Goal: Transaction & Acquisition: Book appointment/travel/reservation

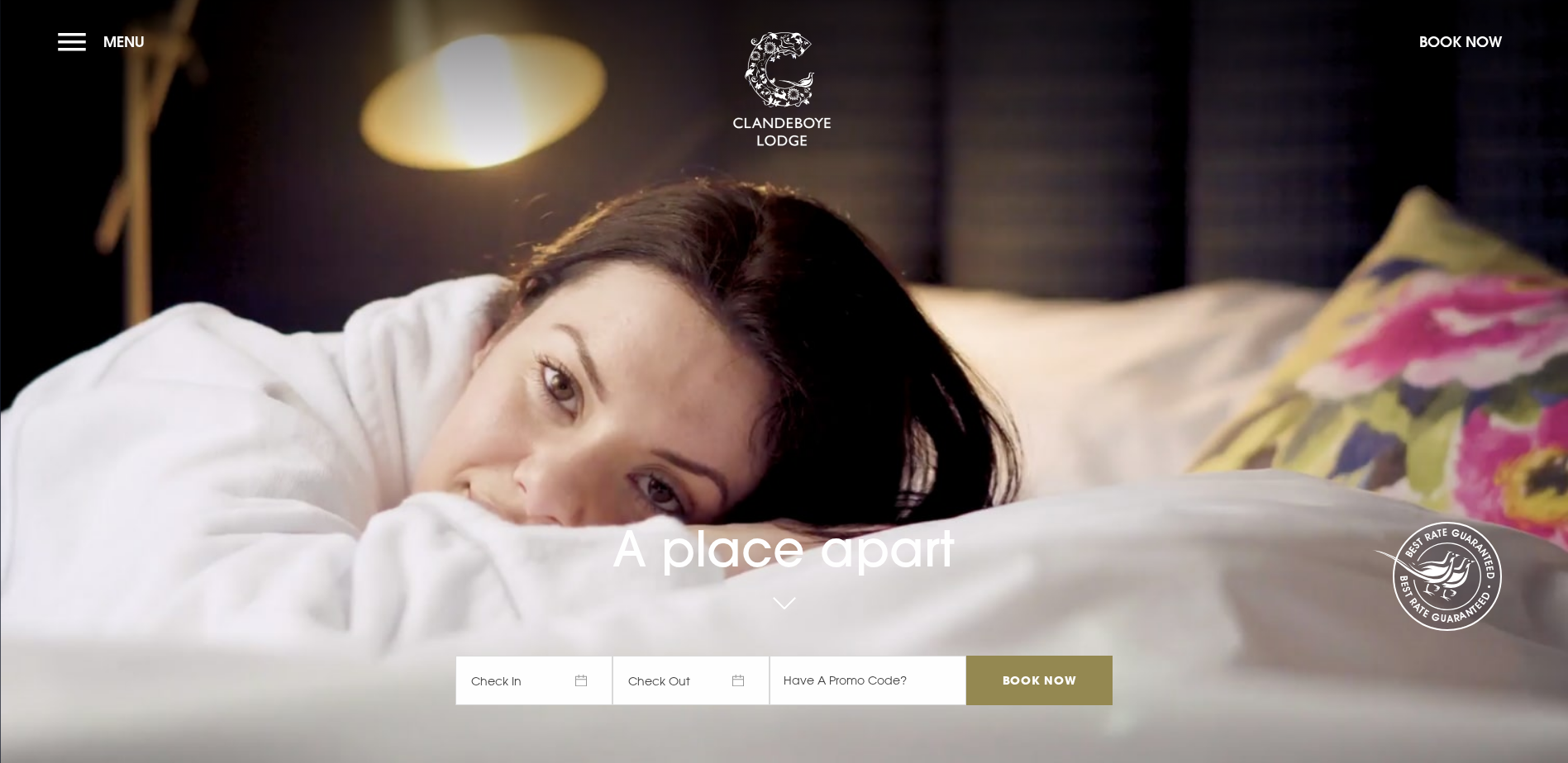
click at [586, 656] on span "Check In" at bounding box center [534, 680] width 157 height 50
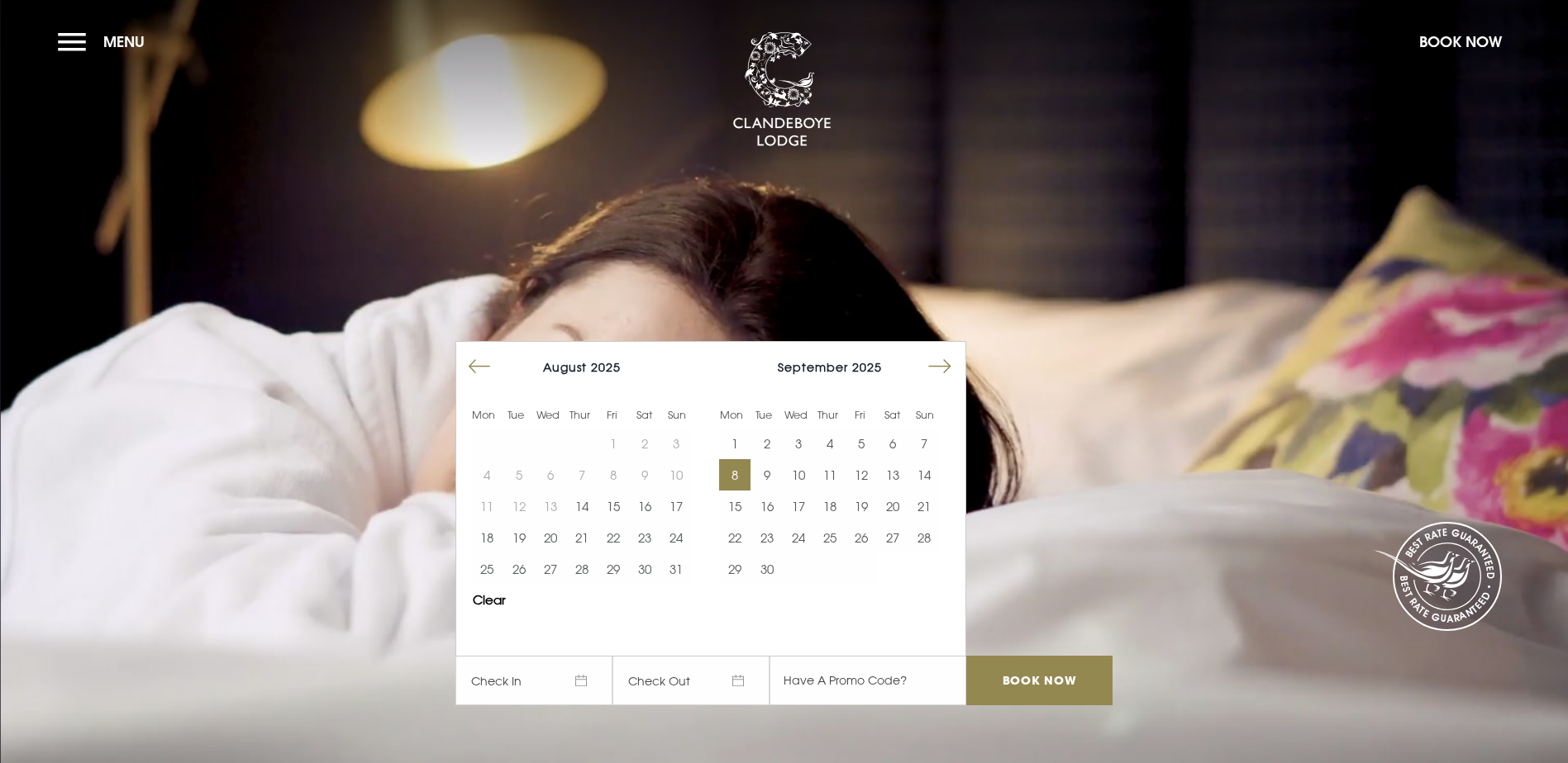
click at [746, 459] on button "8" at bounding box center [734, 475] width 31 height 31
click at [809, 459] on button "10" at bounding box center [798, 475] width 31 height 31
click at [851, 656] on input "text" at bounding box center [867, 680] width 197 height 50
type input "RORY20"
click at [1081, 656] on input "Book Now" at bounding box center [1038, 680] width 145 height 50
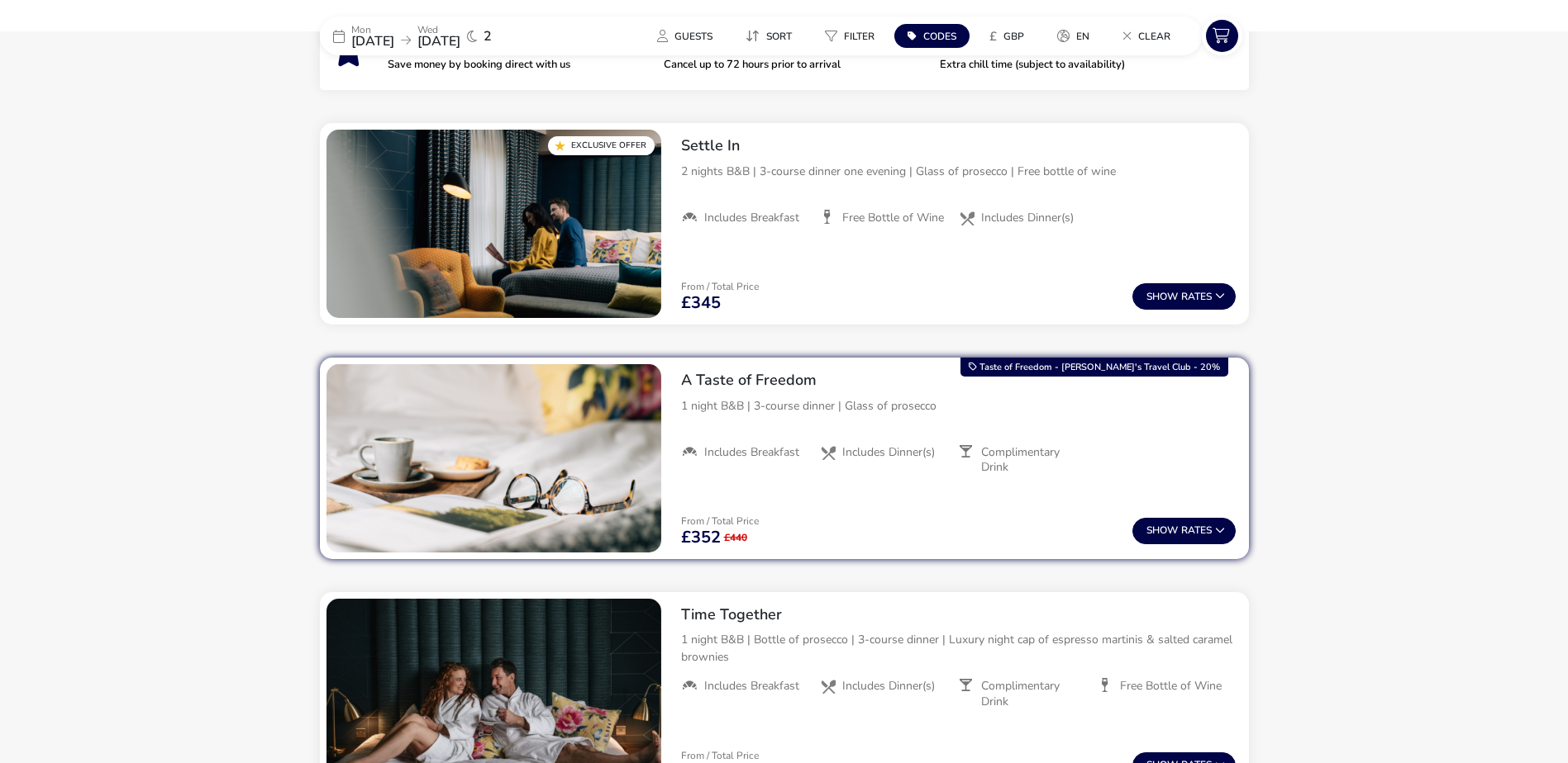
scroll to position [622, 0]
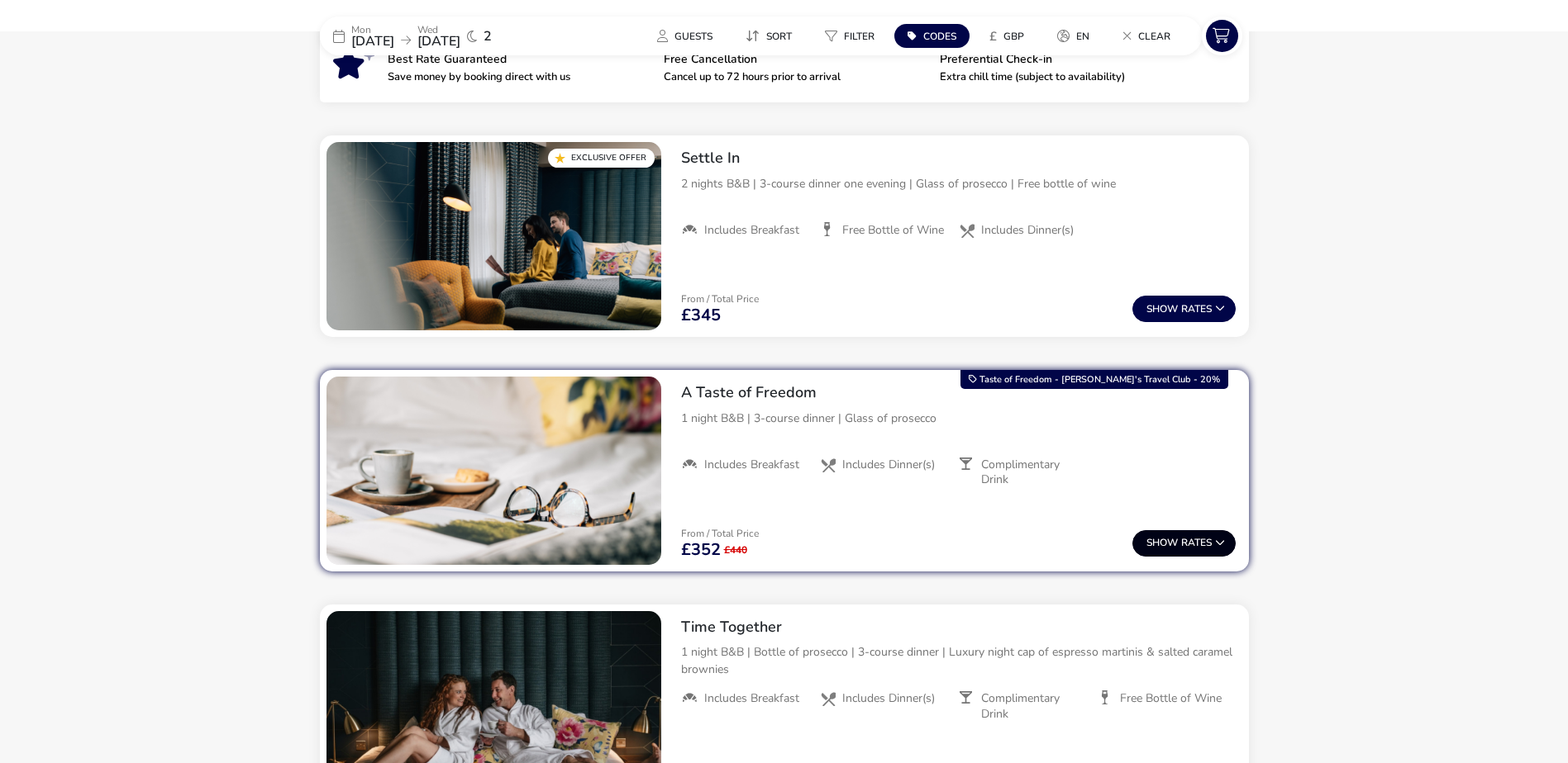
click at [1166, 544] on span "Show" at bounding box center [1163, 543] width 35 height 11
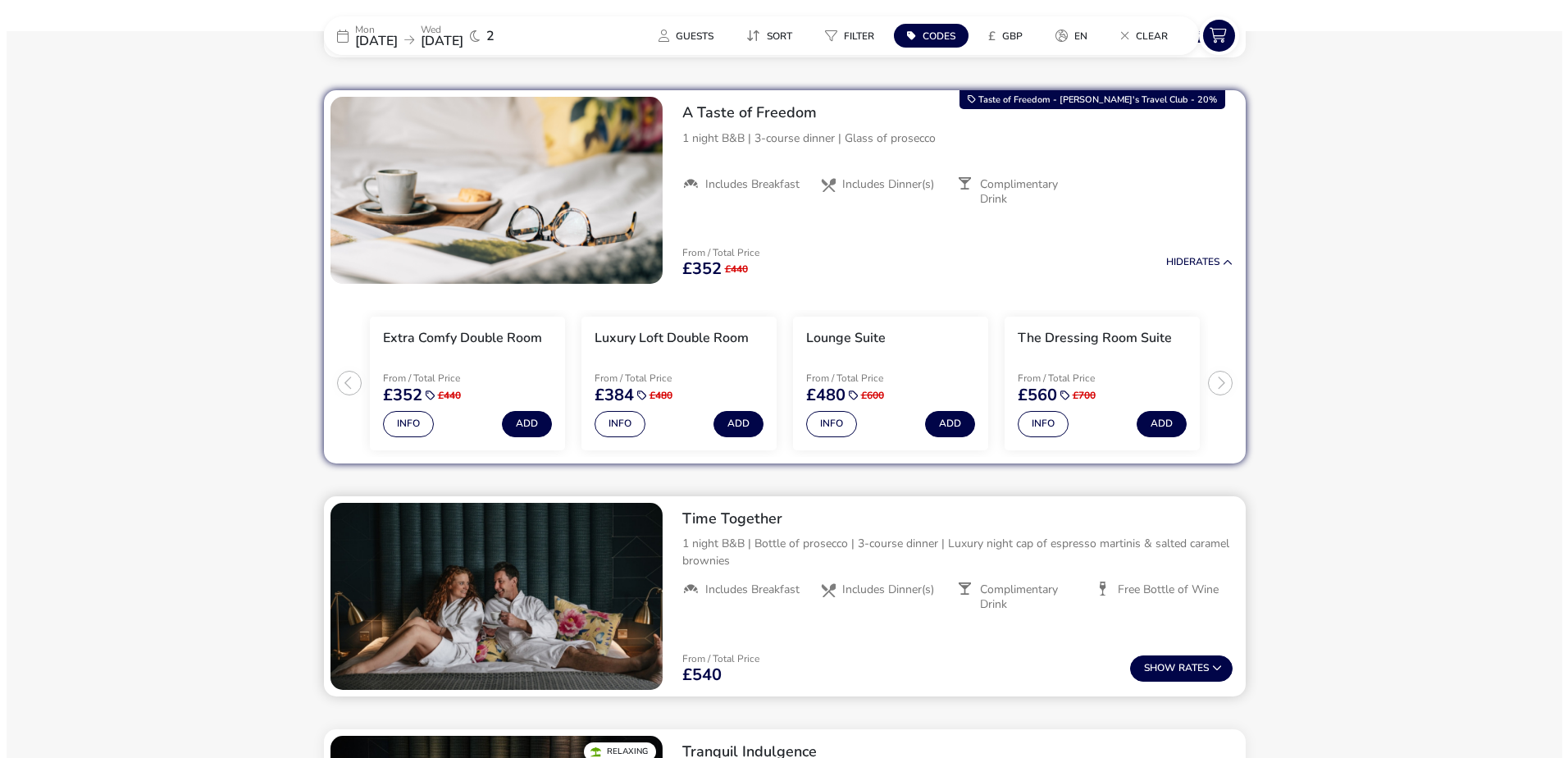
scroll to position [904, 0]
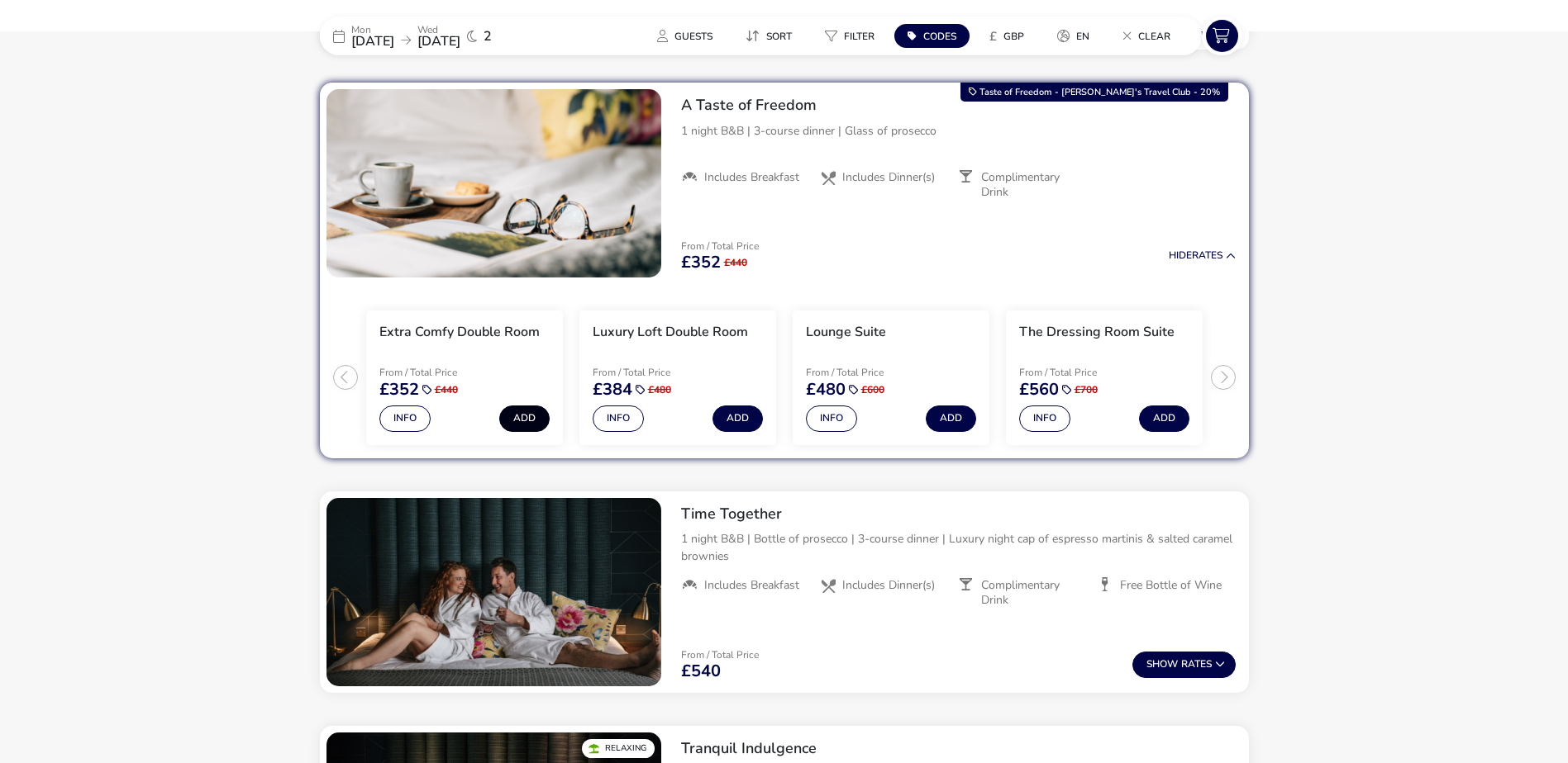
click at [522, 418] on button "Add" at bounding box center [525, 418] width 51 height 26
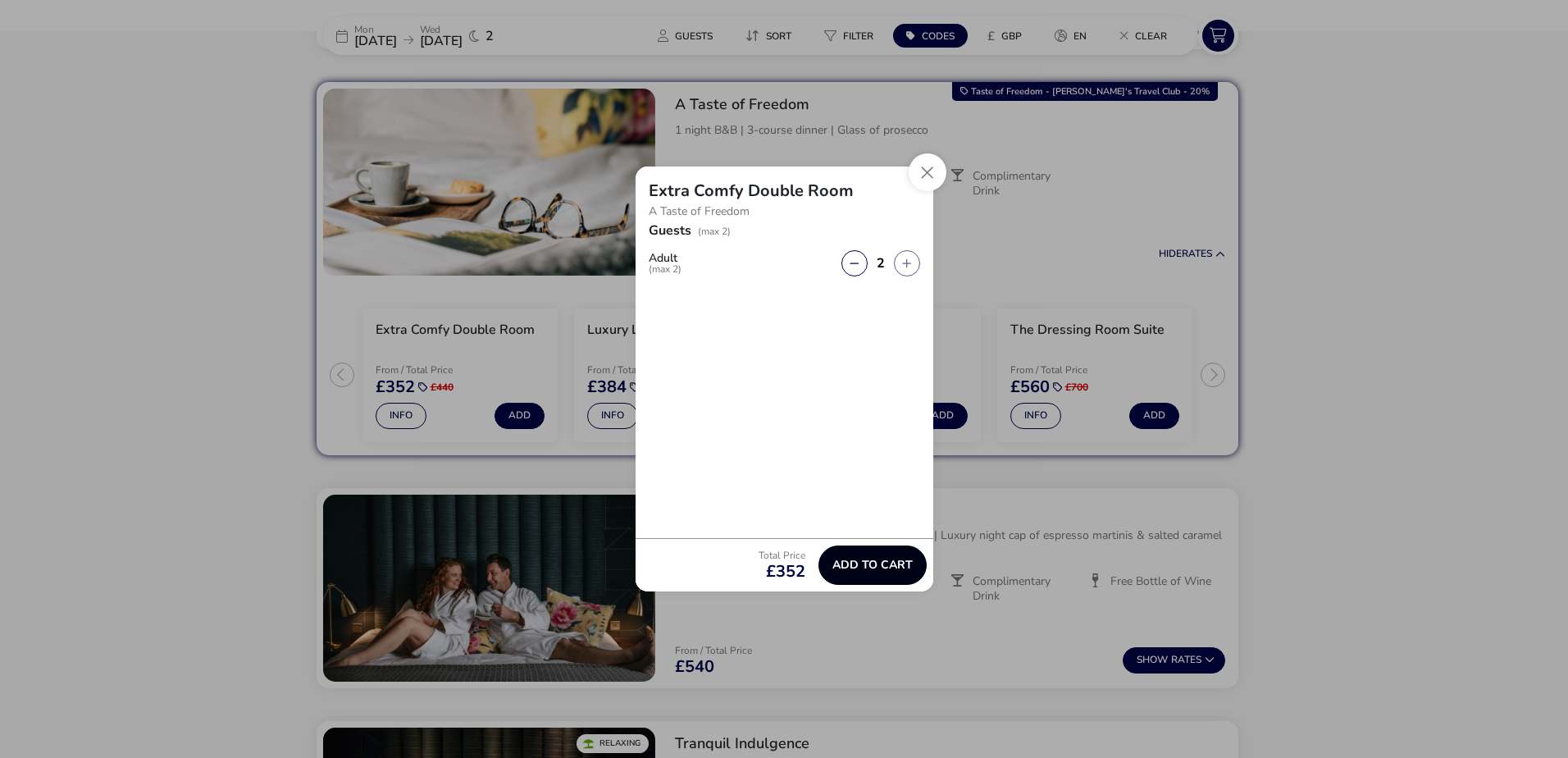
click at [875, 566] on span "Add to cart" at bounding box center [873, 565] width 80 height 13
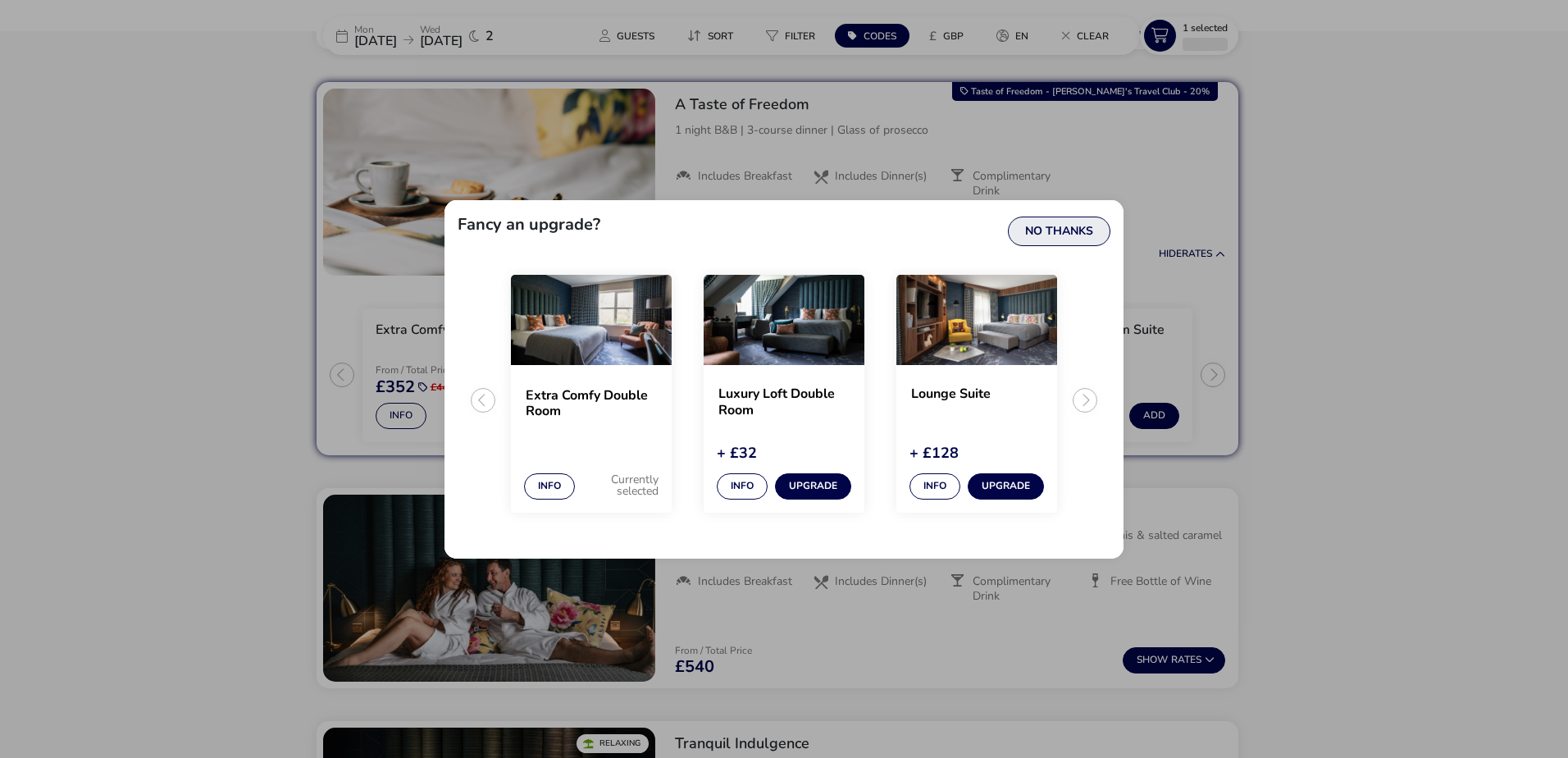
click at [1064, 235] on button "No Thanks" at bounding box center [1059, 231] width 102 height 29
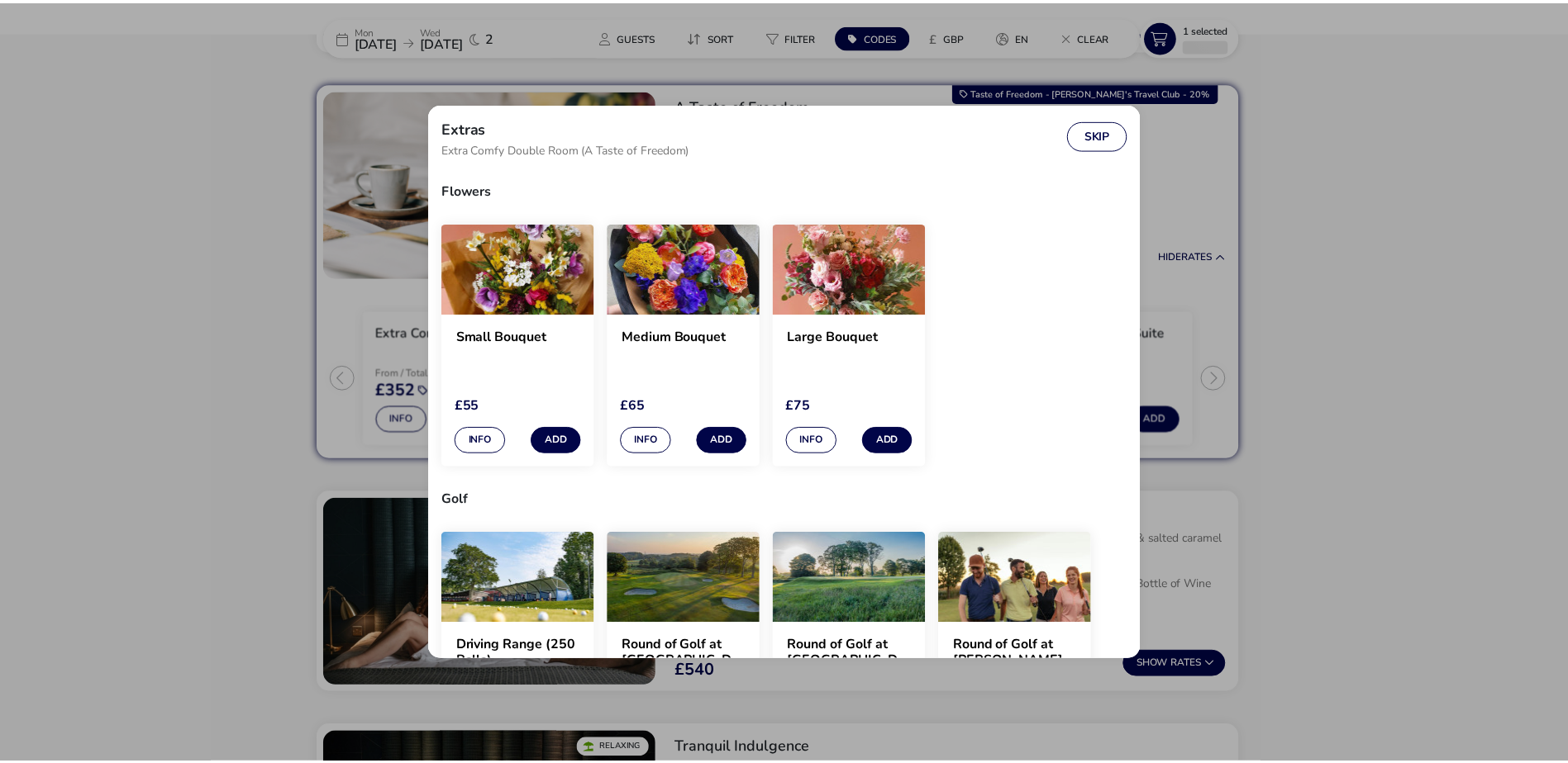
scroll to position [318, 0]
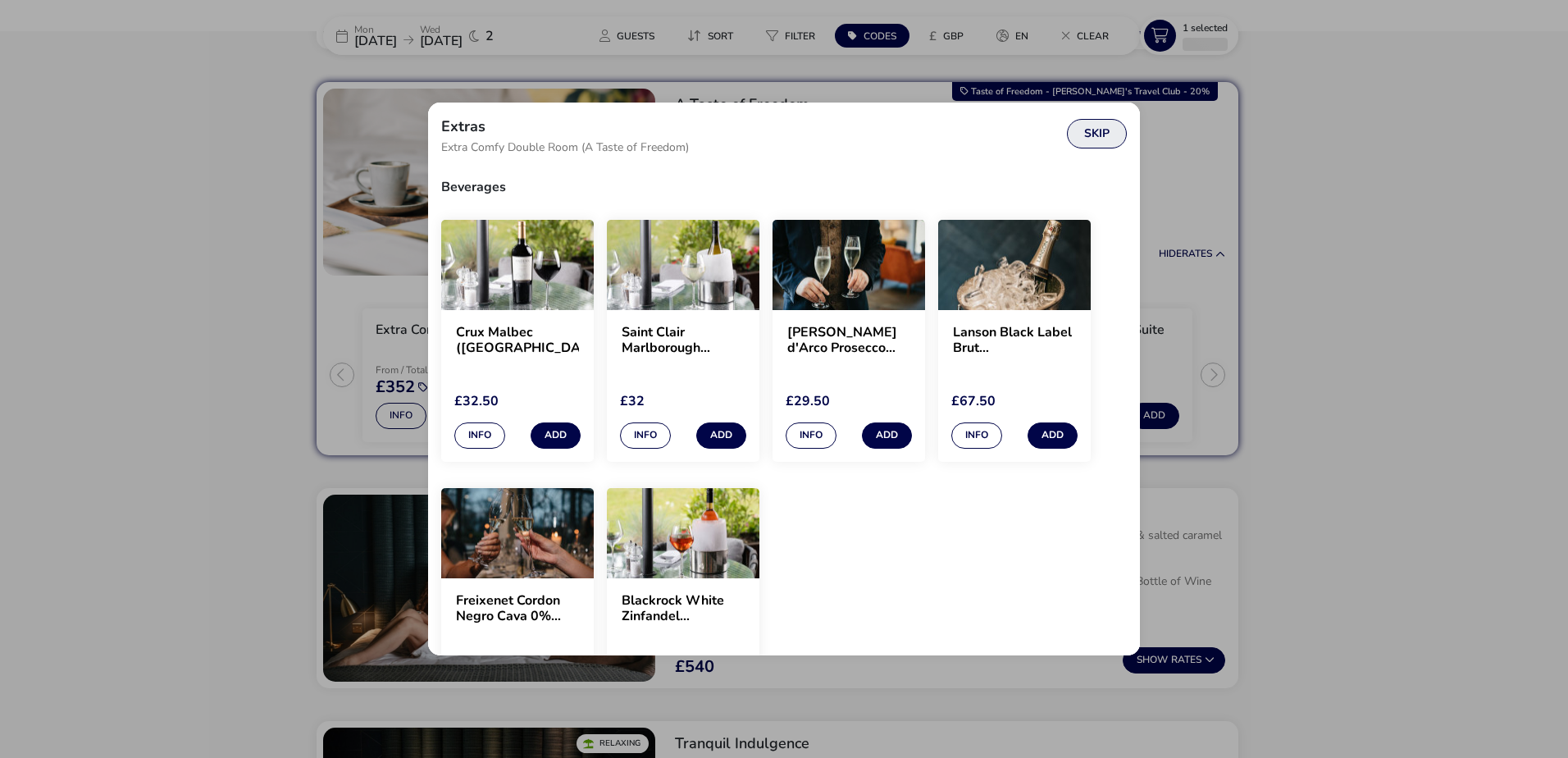
click at [1095, 134] on button "Skip" at bounding box center [1098, 133] width 60 height 29
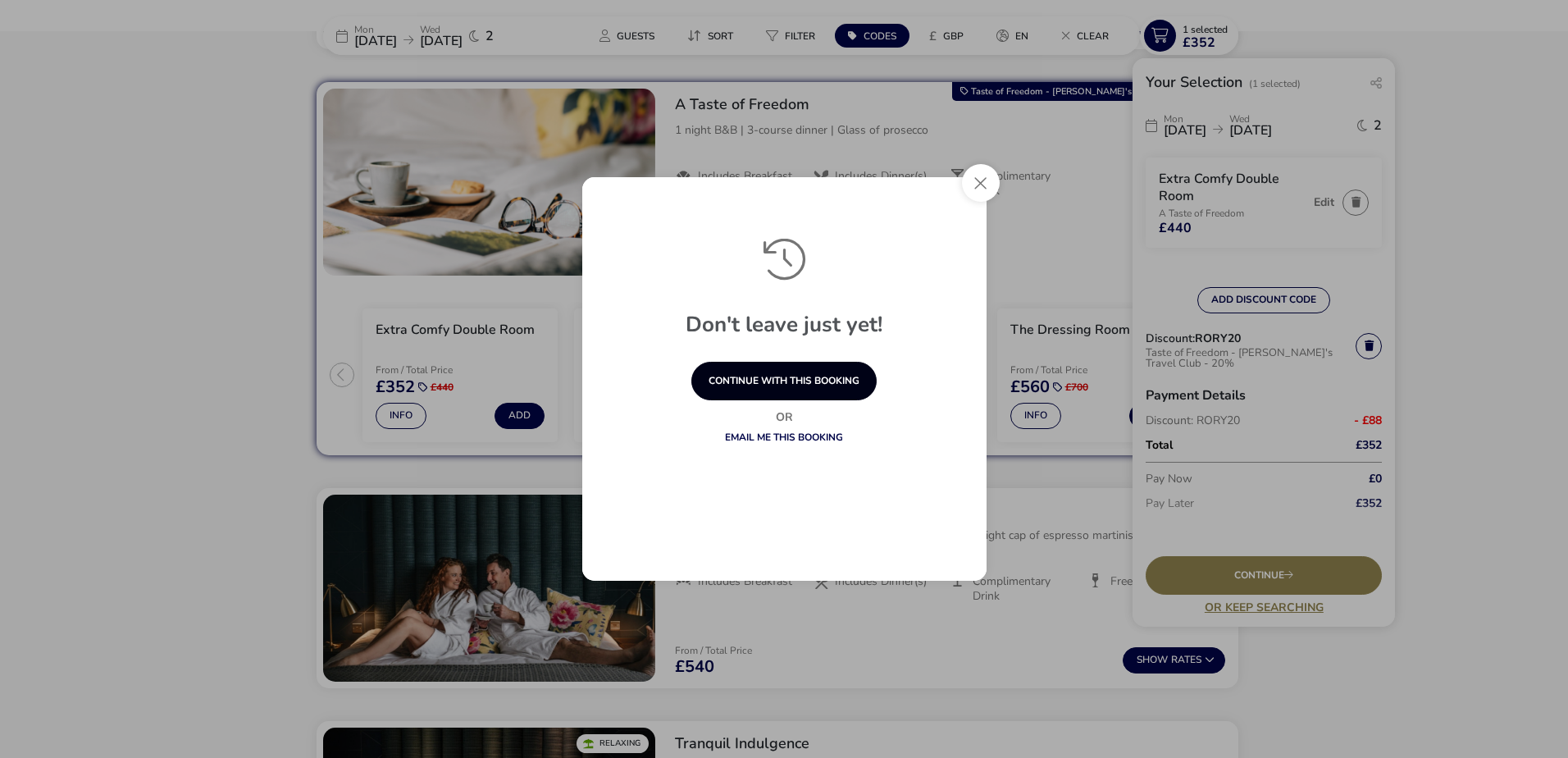
click at [774, 379] on button "continue with this booking" at bounding box center [784, 381] width 185 height 39
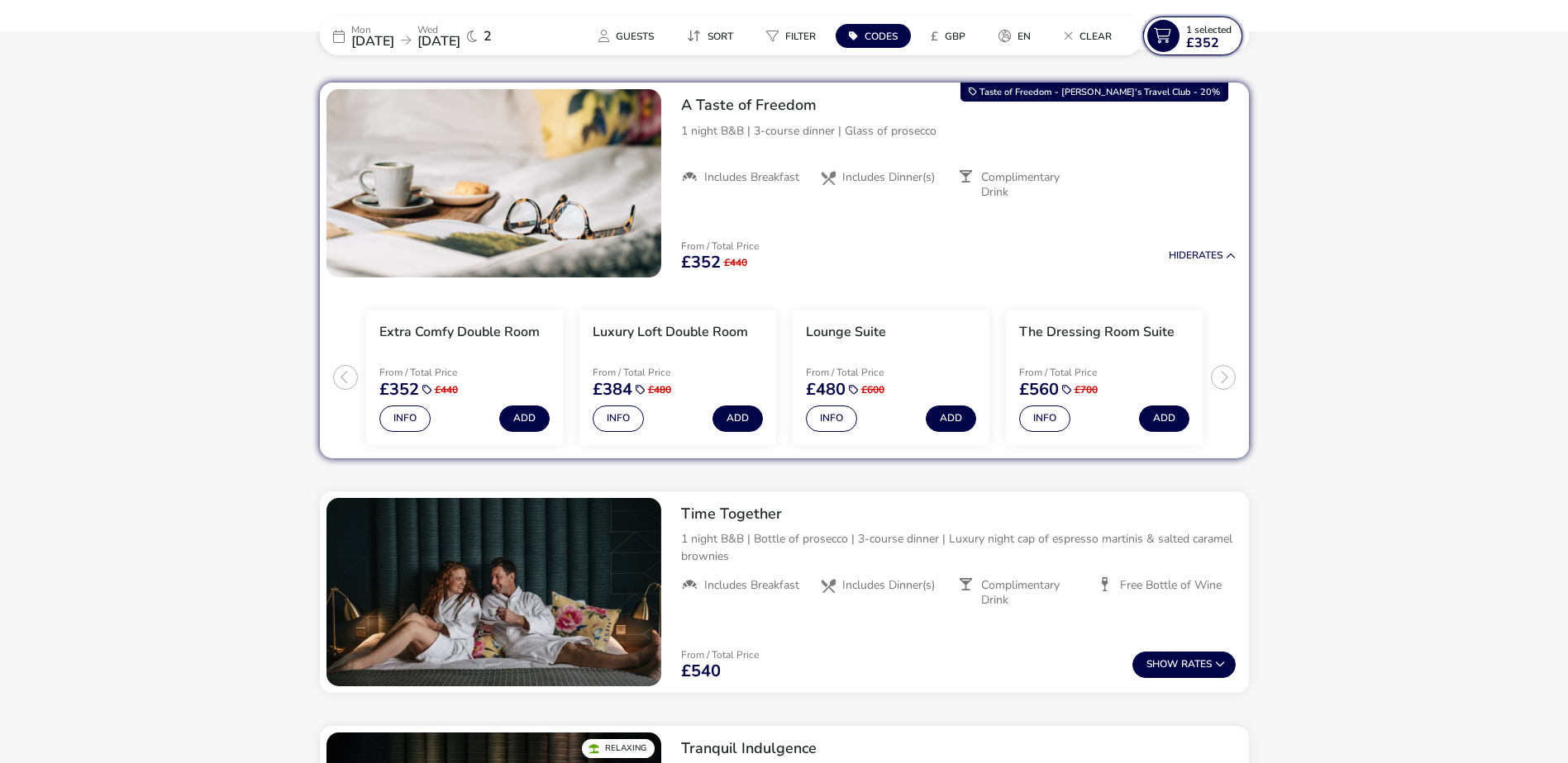
click at [1201, 39] on span "£352" at bounding box center [1202, 43] width 33 height 13
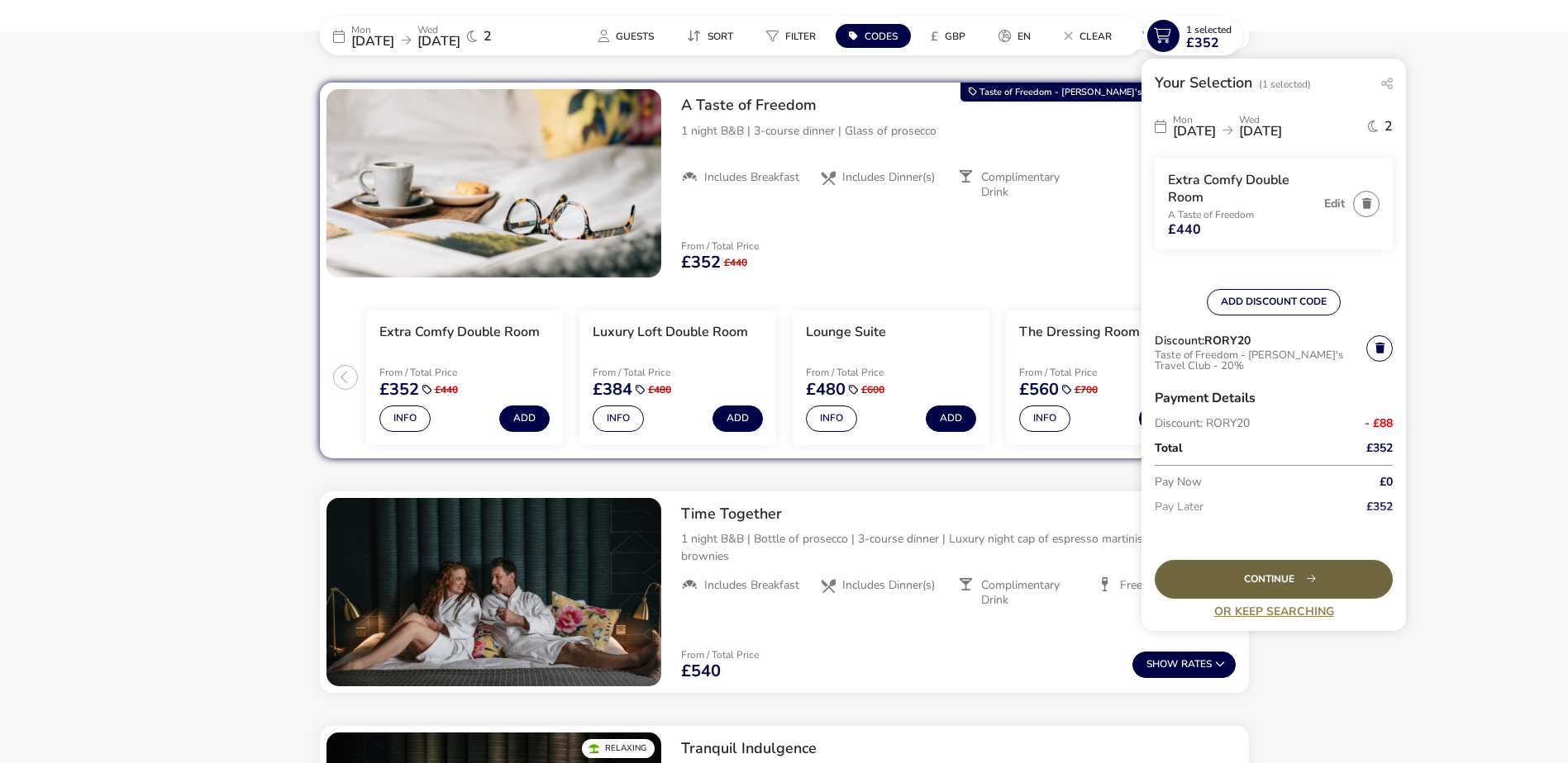
click at [1299, 578] on div "Continue" at bounding box center [1274, 579] width 238 height 39
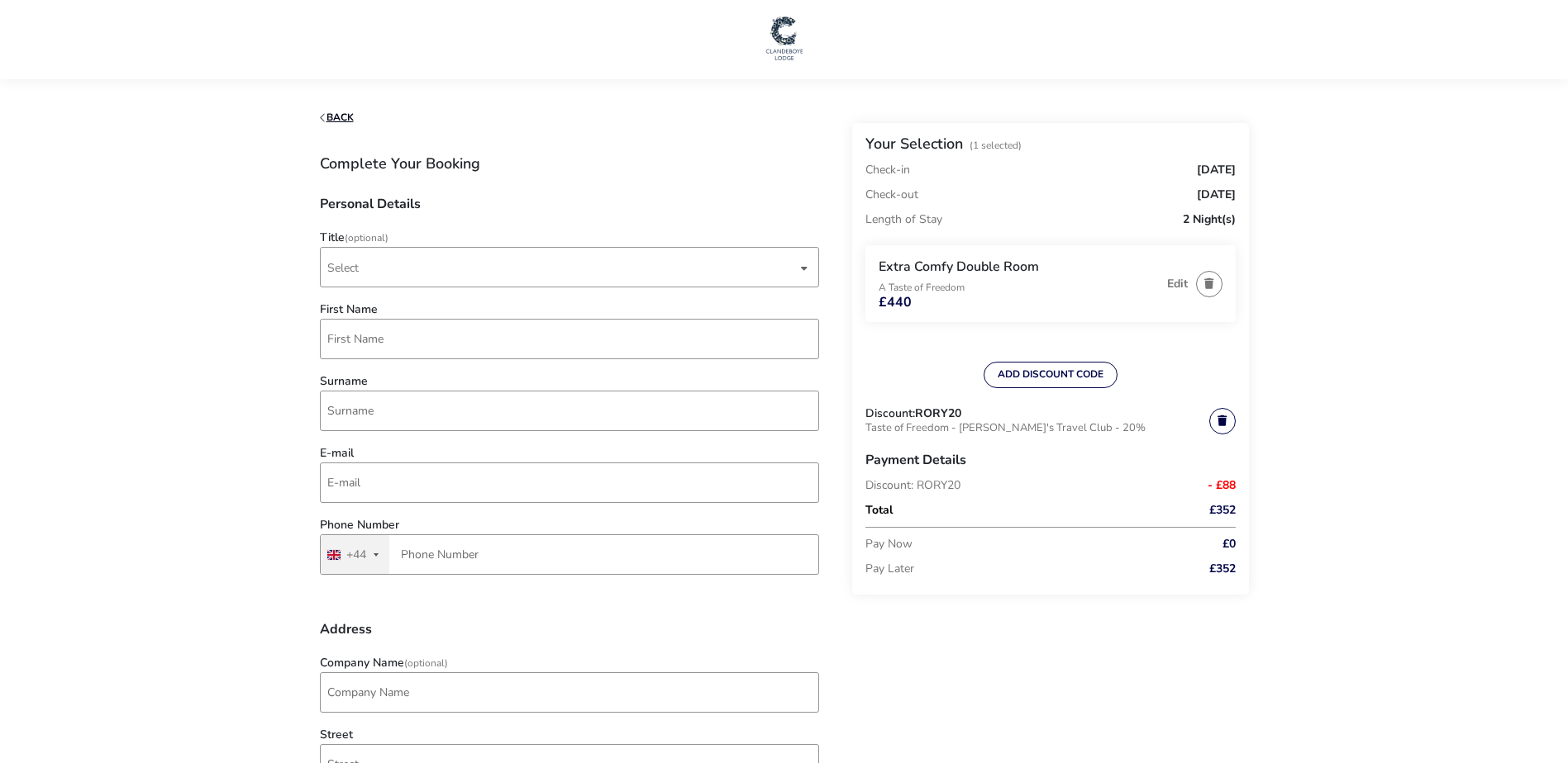
click at [353, 121] on button "Back" at bounding box center [337, 117] width 34 height 11
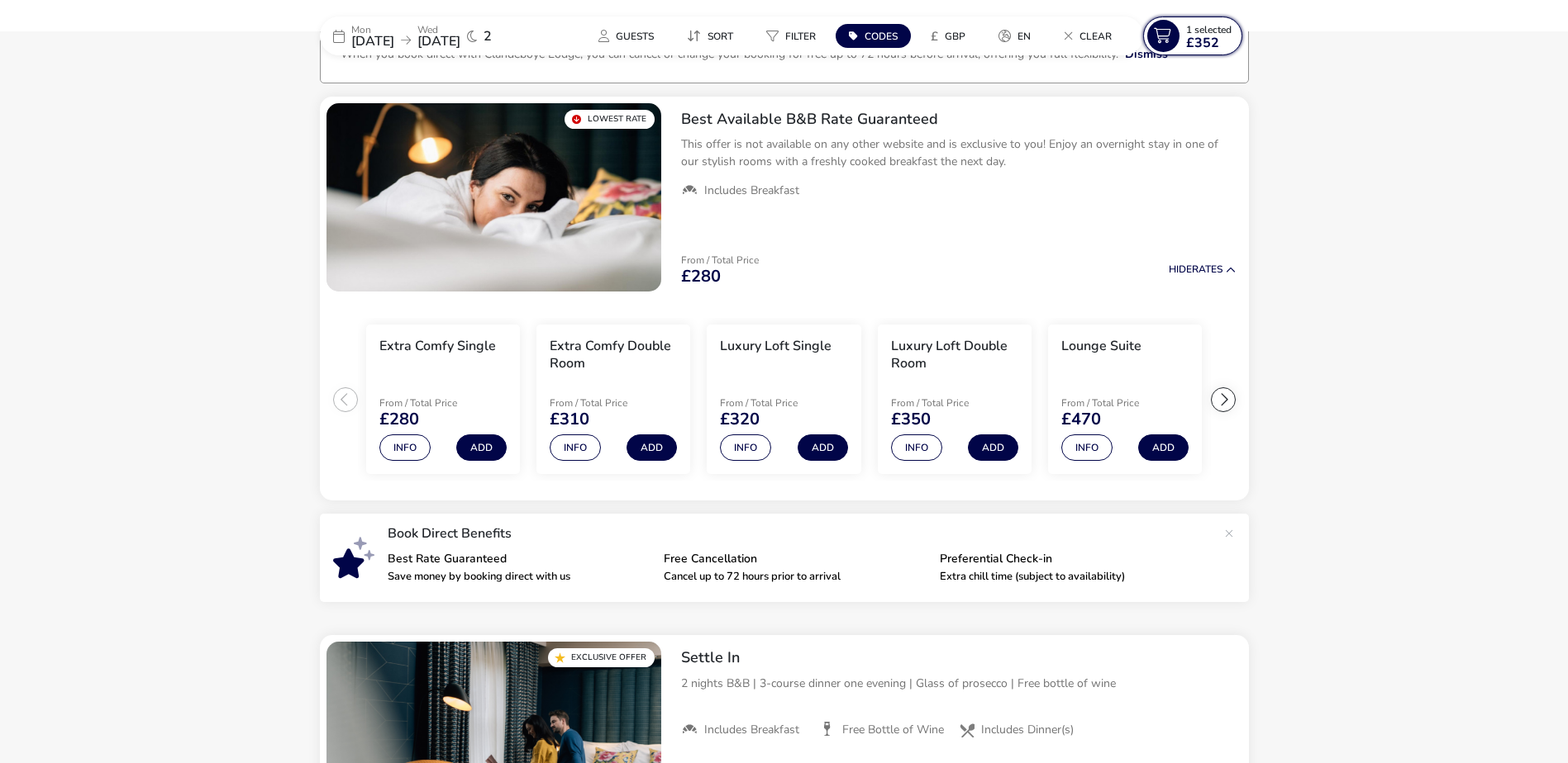
scroll to position [136, 0]
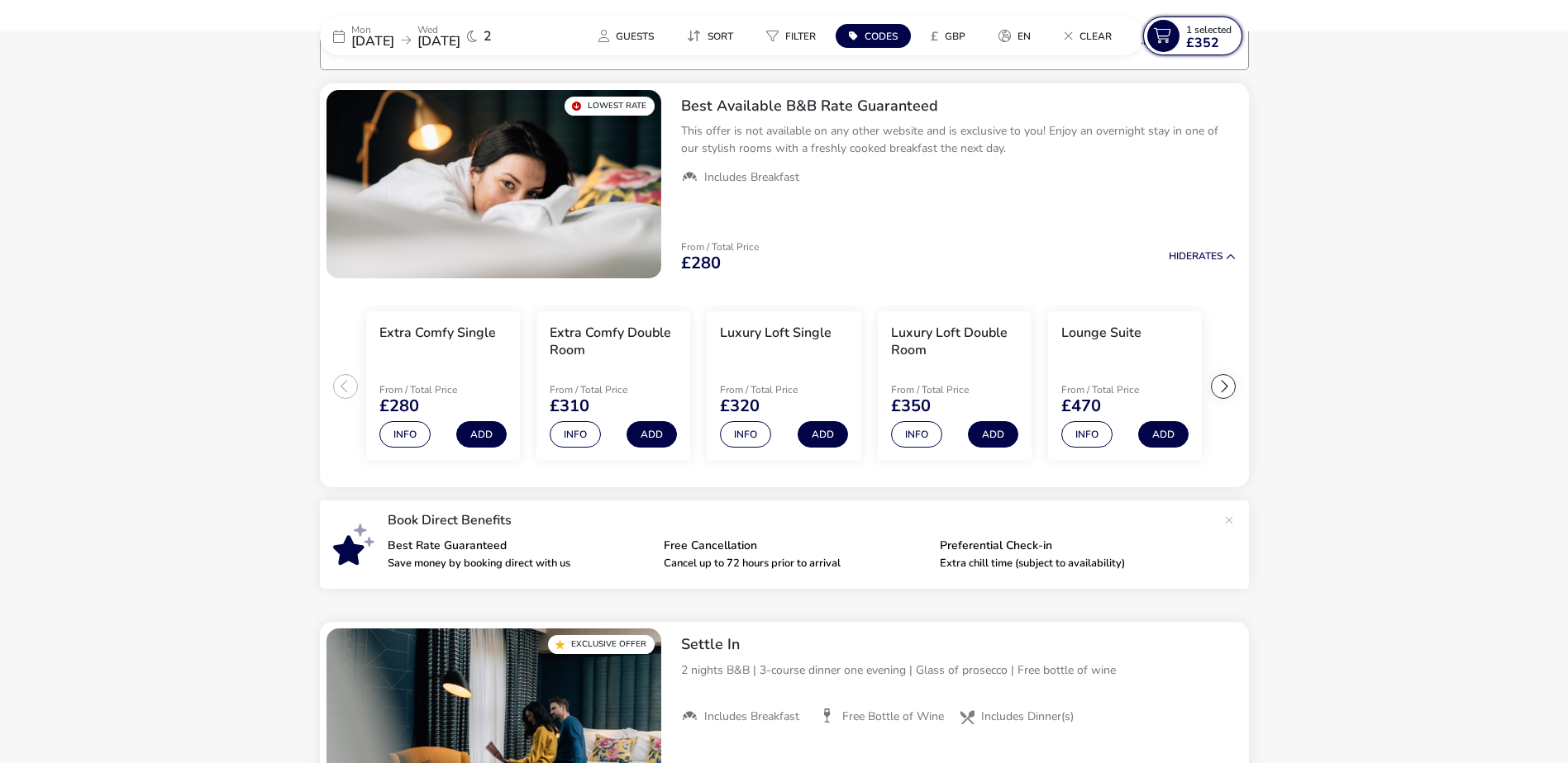
click at [1201, 33] on span "1 Selected" at bounding box center [1209, 30] width 46 height 13
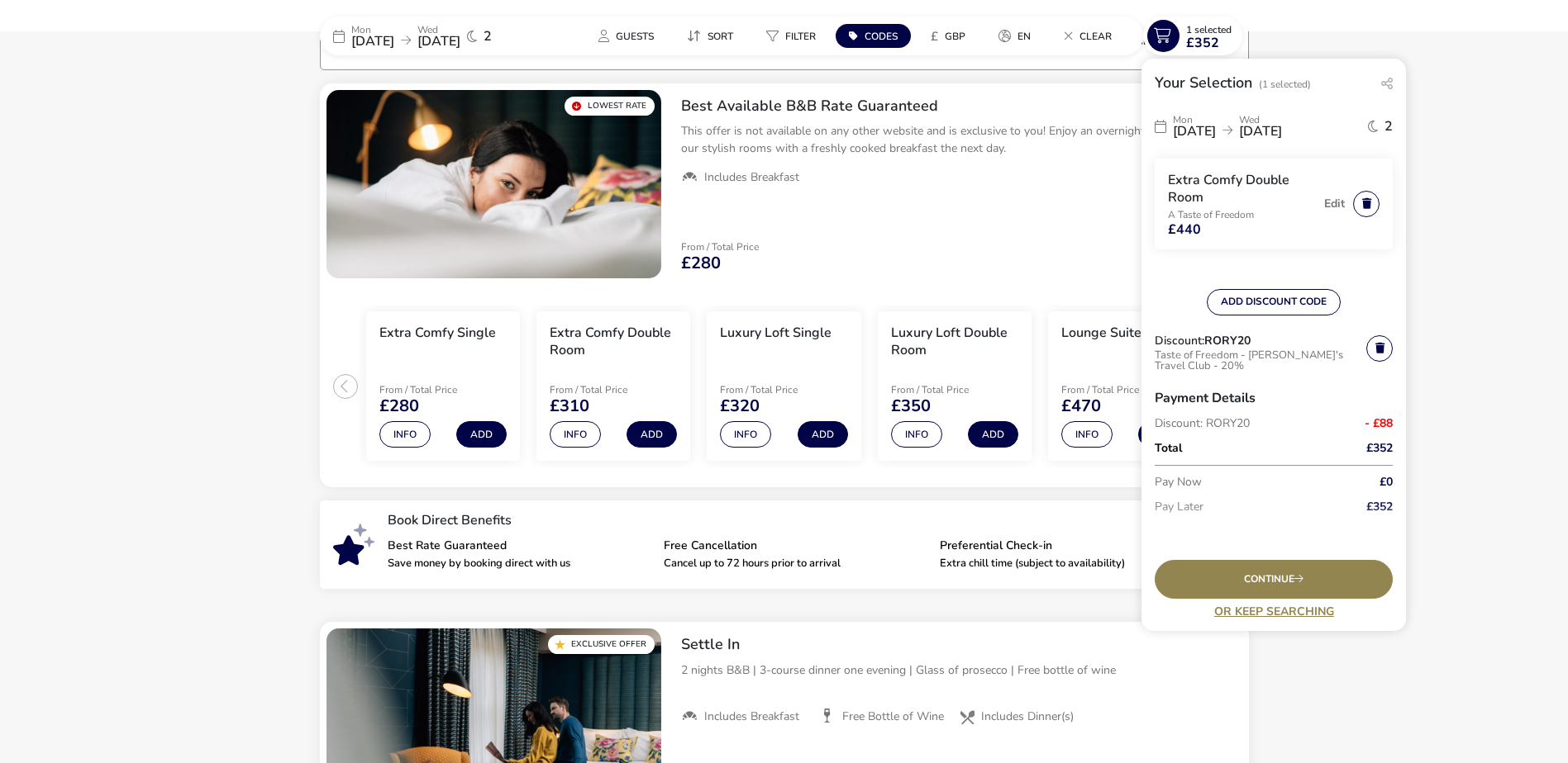
click at [1355, 201] on button "button" at bounding box center [1366, 203] width 26 height 26
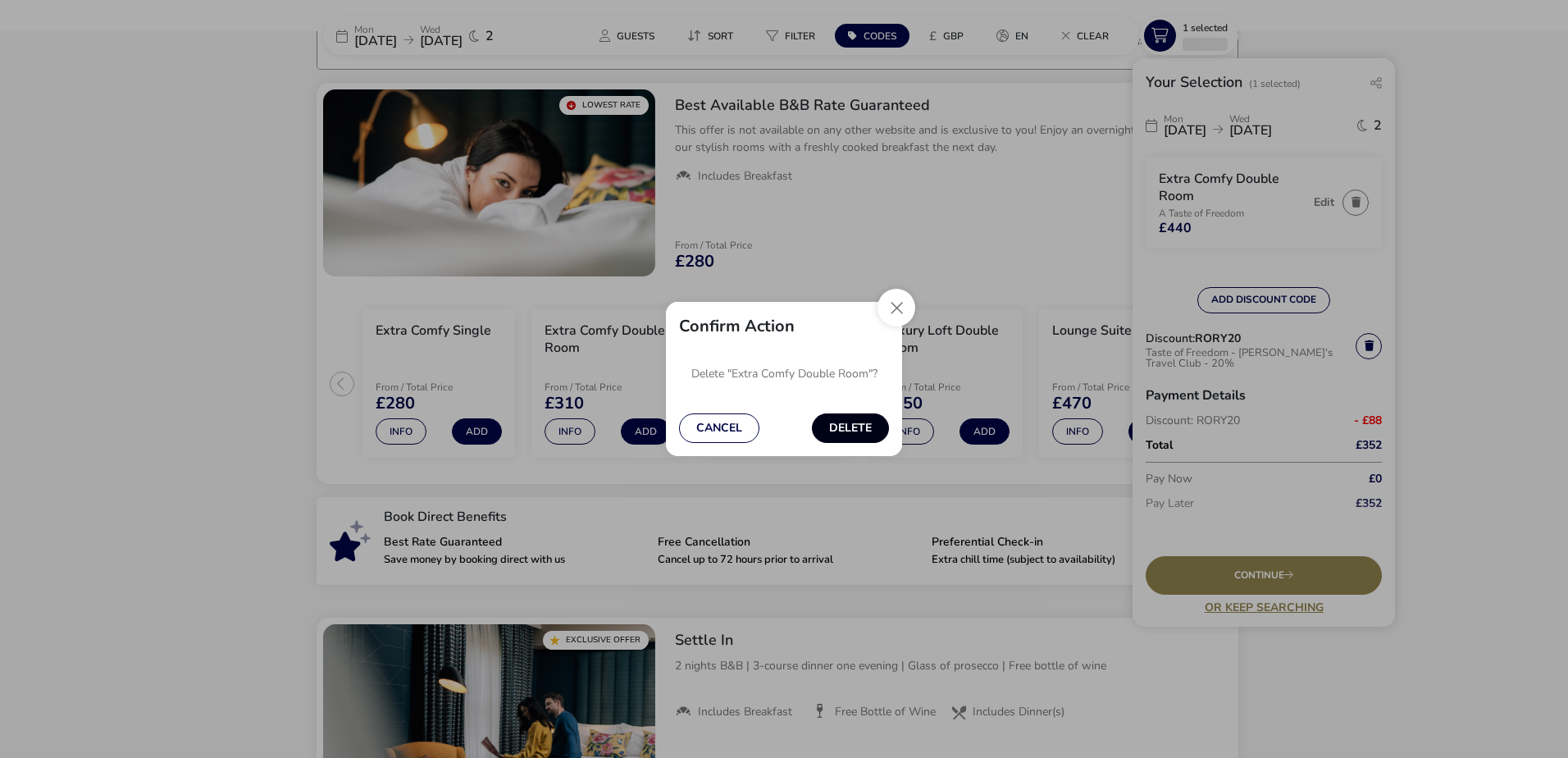
click at [869, 426] on button "Delete" at bounding box center [851, 428] width 77 height 29
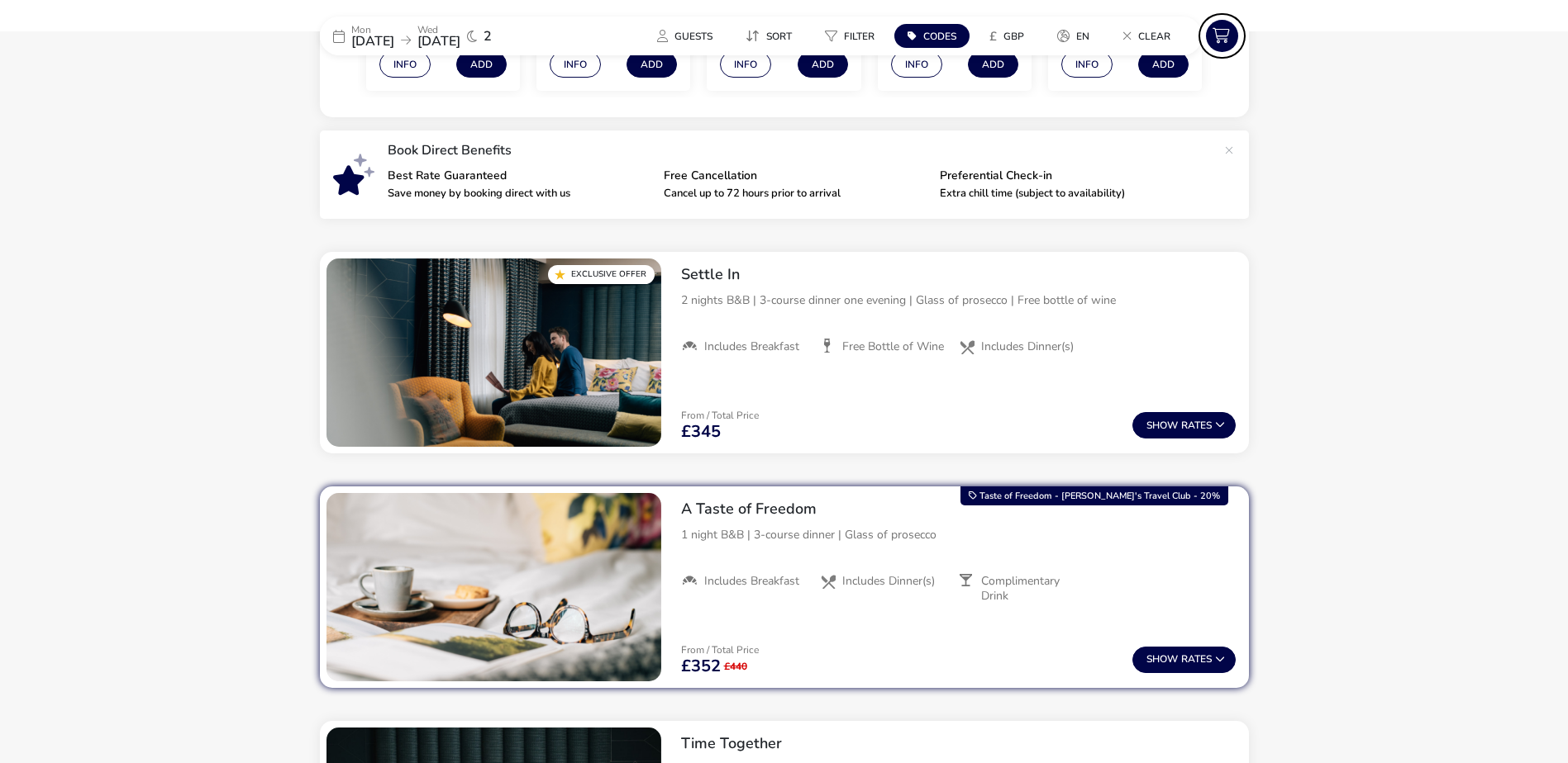
scroll to position [301, 0]
